Goal: Information Seeking & Learning: Learn about a topic

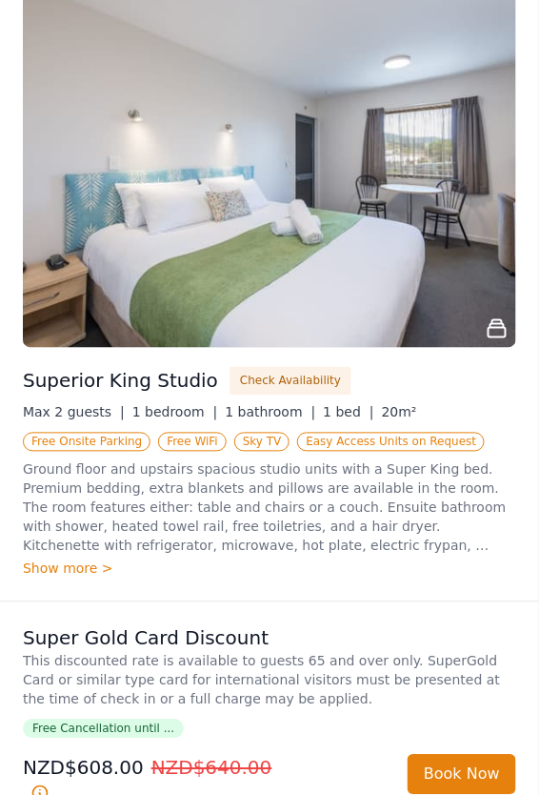
scroll to position [3122, 0]
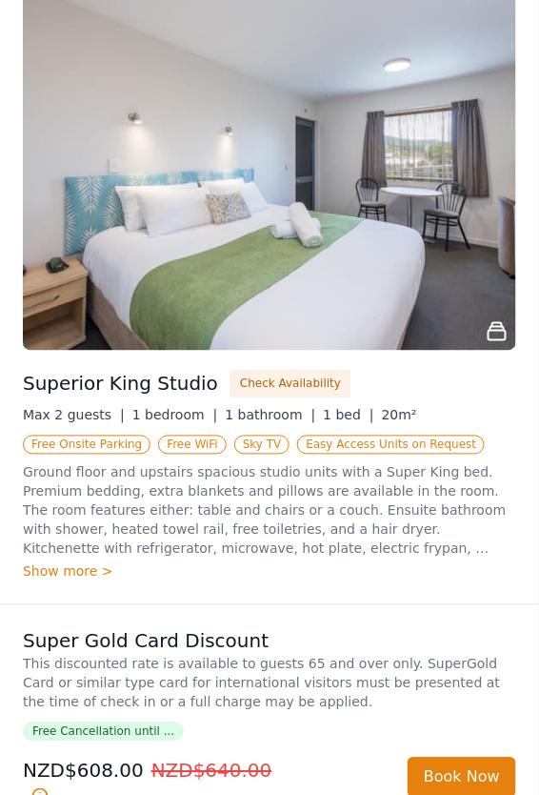
click at [428, 264] on img at bounding box center [270, 165] width 494 height 371
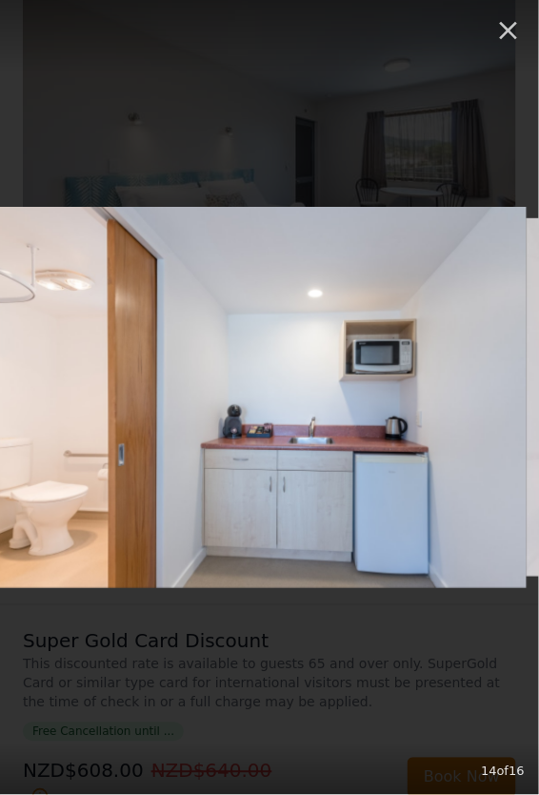
click at [536, 611] on div "14 of 16" at bounding box center [269, 397] width 539 height 795
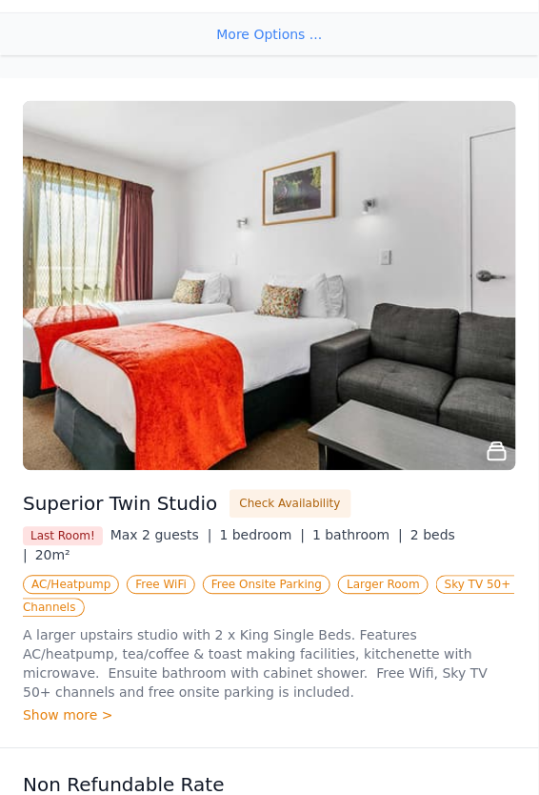
scroll to position [2149, 0]
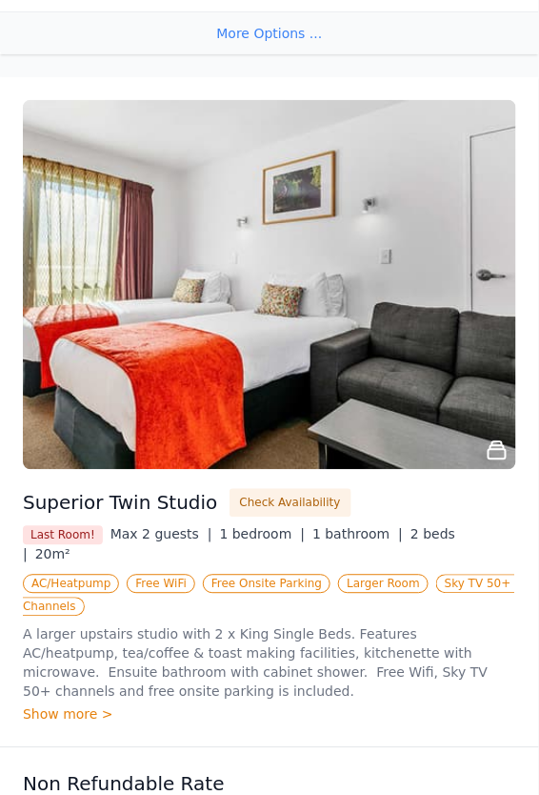
click at [145, 276] on img at bounding box center [270, 285] width 494 height 371
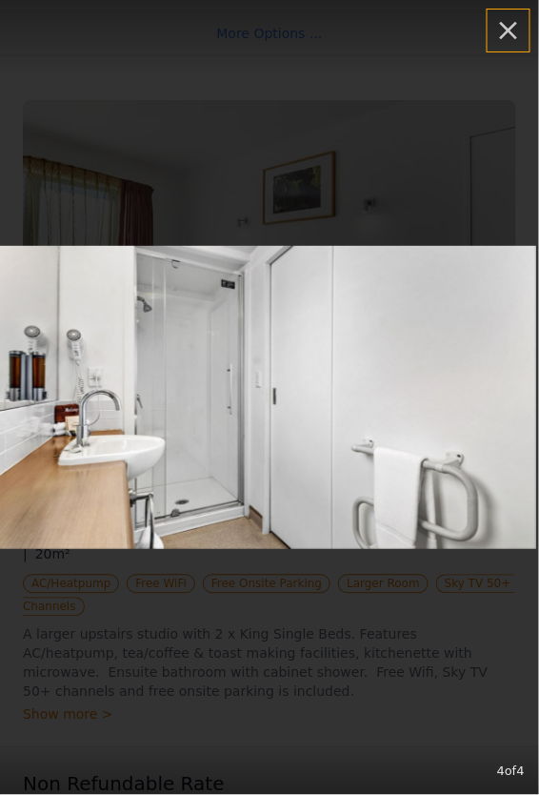
click at [506, 30] on icon "button" at bounding box center [509, 30] width 30 height 30
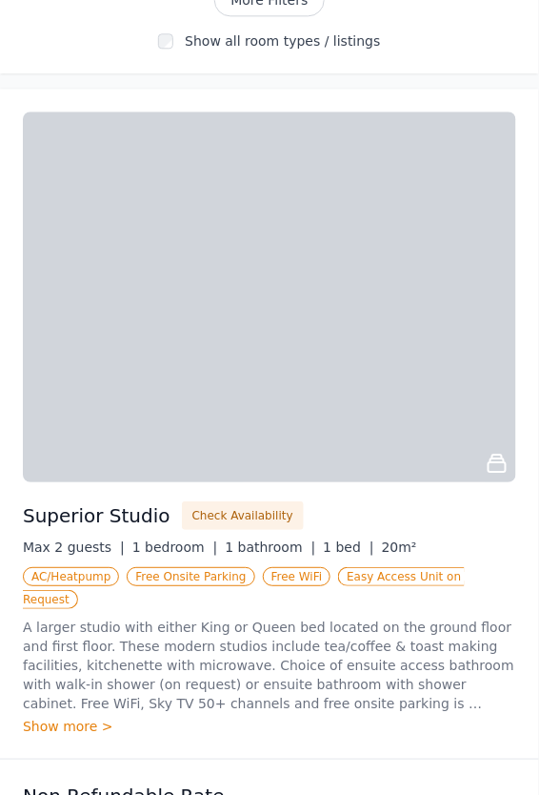
scroll to position [625, 0]
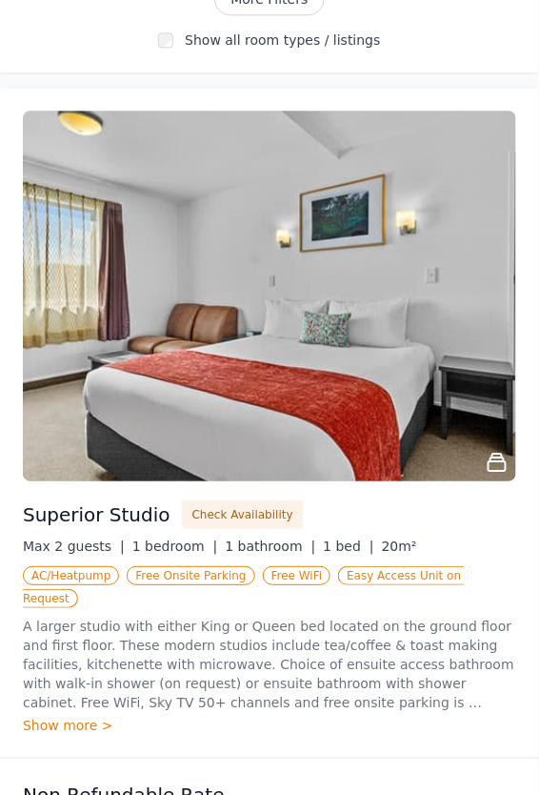
click at [386, 378] on img at bounding box center [270, 296] width 494 height 371
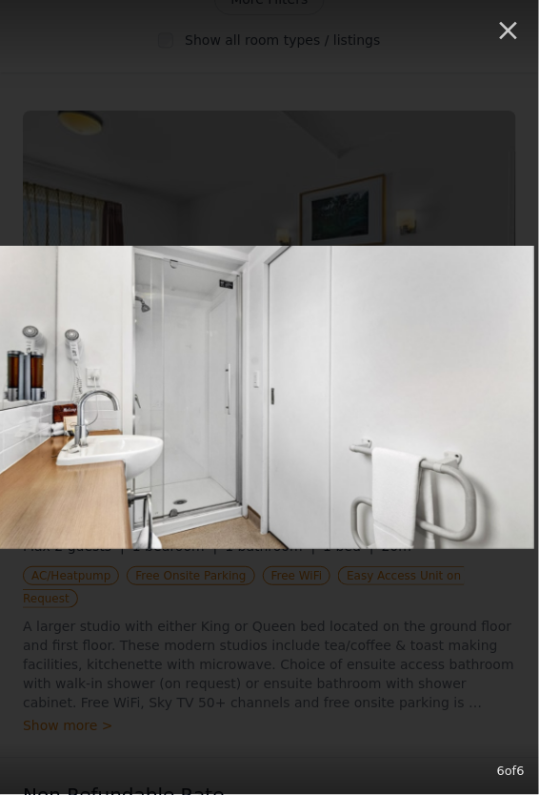
click at [437, 442] on img at bounding box center [264, 397] width 539 height 303
click at [506, 39] on icon "button" at bounding box center [509, 30] width 30 height 30
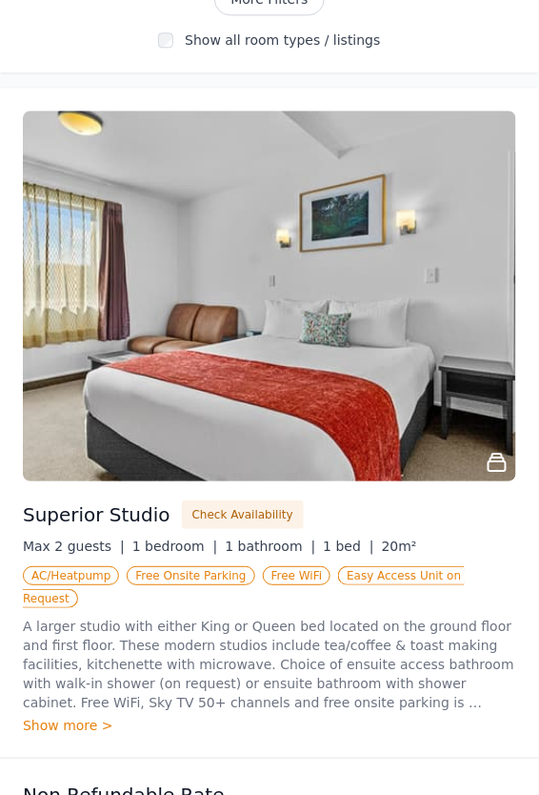
click at [377, 336] on img at bounding box center [270, 296] width 494 height 371
